Goal: Find specific page/section: Find specific page/section

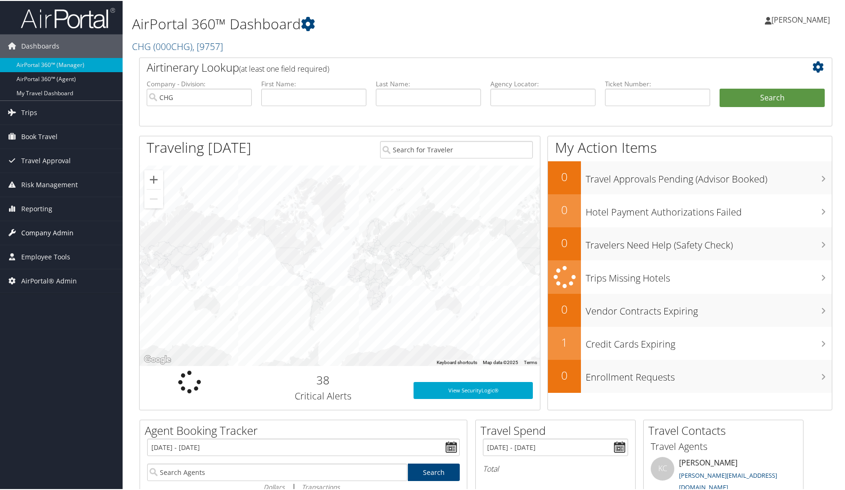
click at [34, 231] on span "Company Admin" at bounding box center [47, 232] width 52 height 24
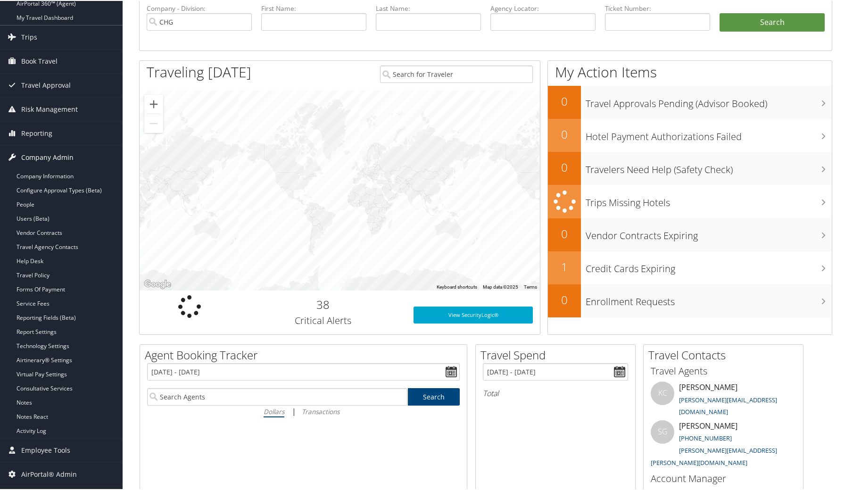
scroll to position [91, 0]
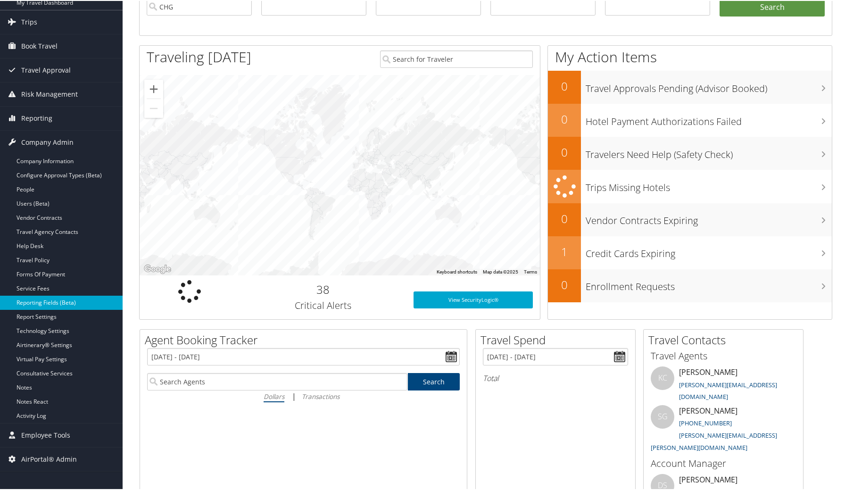
click at [36, 297] on link "Reporting Fields (Beta)" at bounding box center [61, 302] width 123 height 14
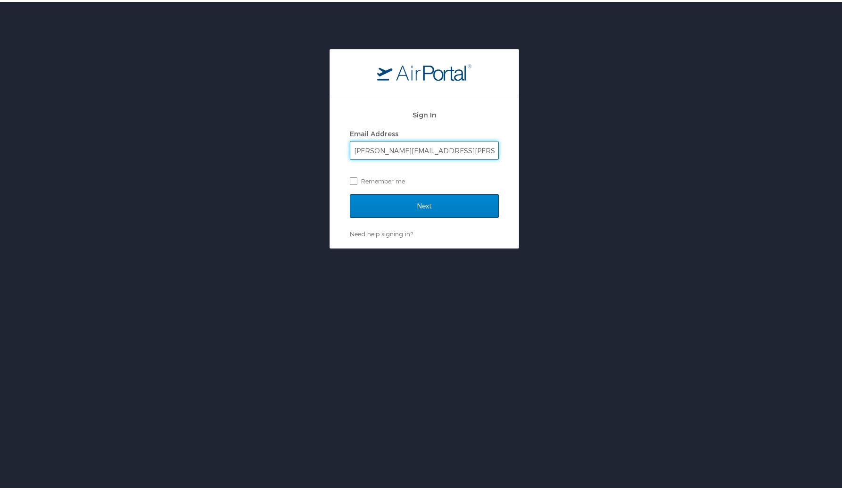
type input "[PERSON_NAME][EMAIL_ADDRESS][PERSON_NAME][DOMAIN_NAME]"
click at [431, 203] on input "Next" at bounding box center [424, 204] width 149 height 24
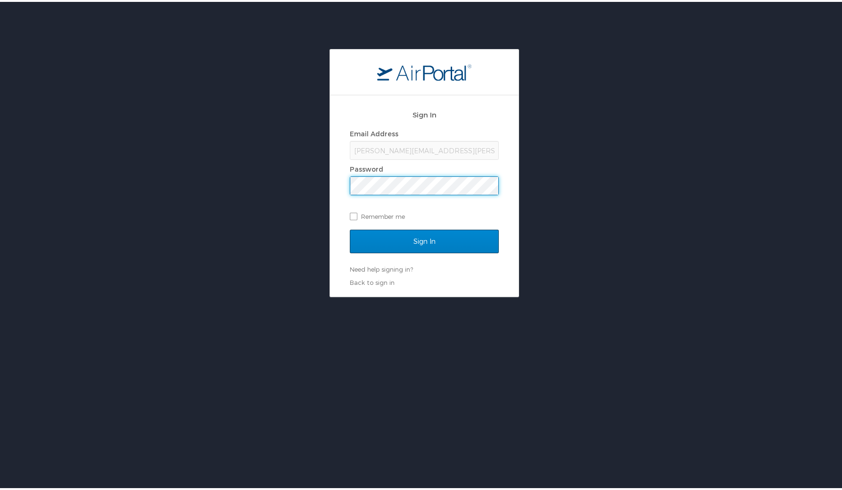
click at [424, 241] on input "Sign In" at bounding box center [424, 240] width 149 height 24
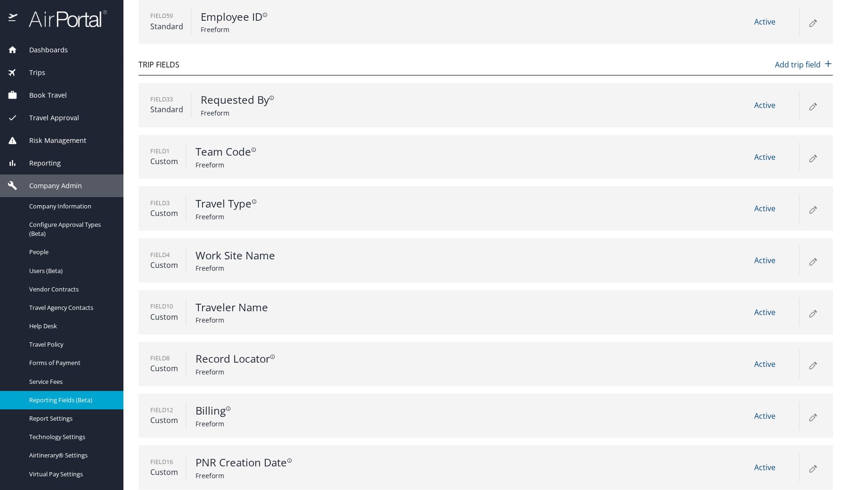
scroll to position [387, 0]
